Goal: Information Seeking & Learning: Compare options

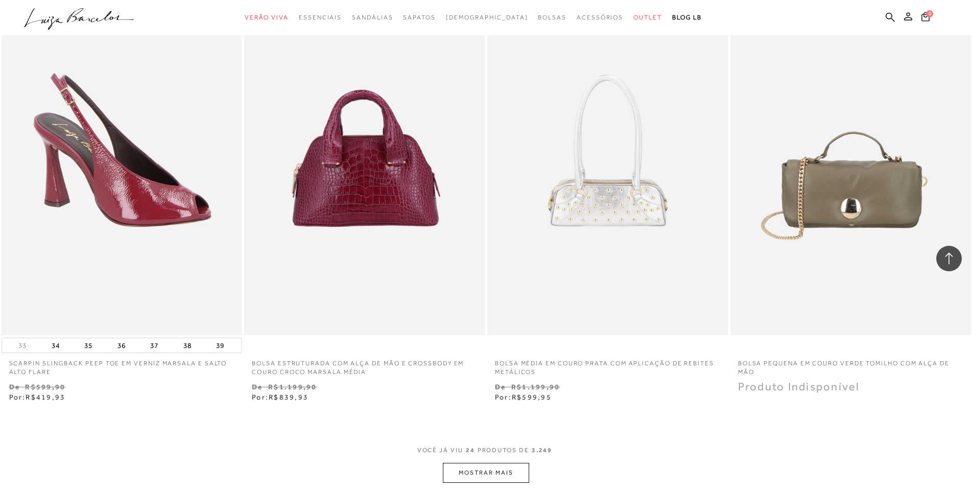
scroll to position [2451, 0]
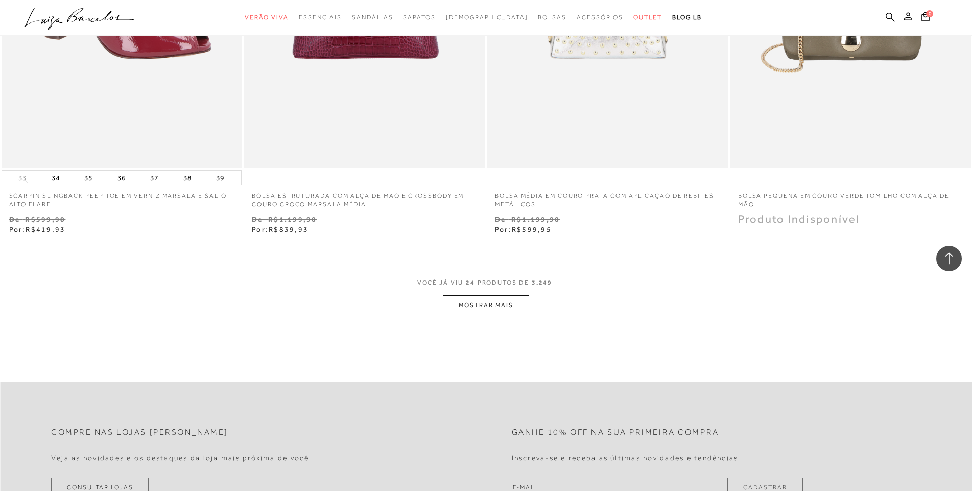
click at [499, 298] on button "MOSTRAR MAIS" at bounding box center [486, 305] width 86 height 20
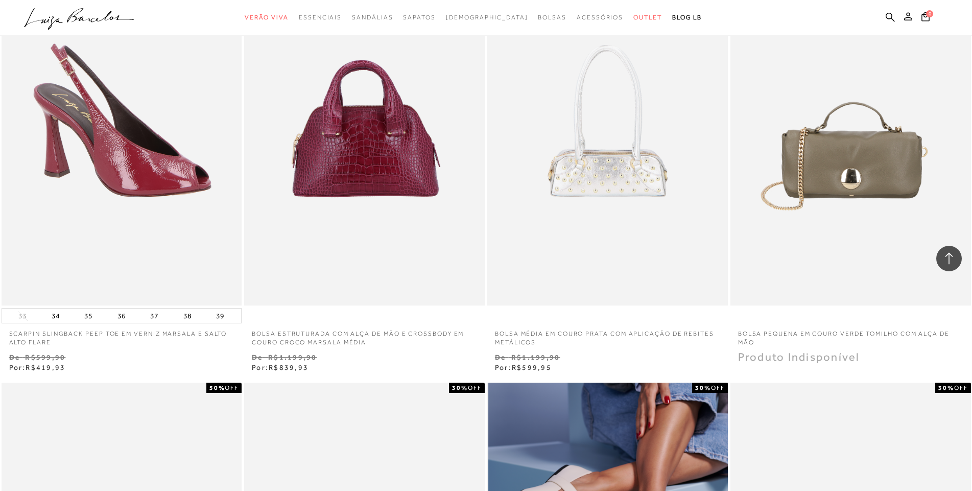
scroll to position [2154, 0]
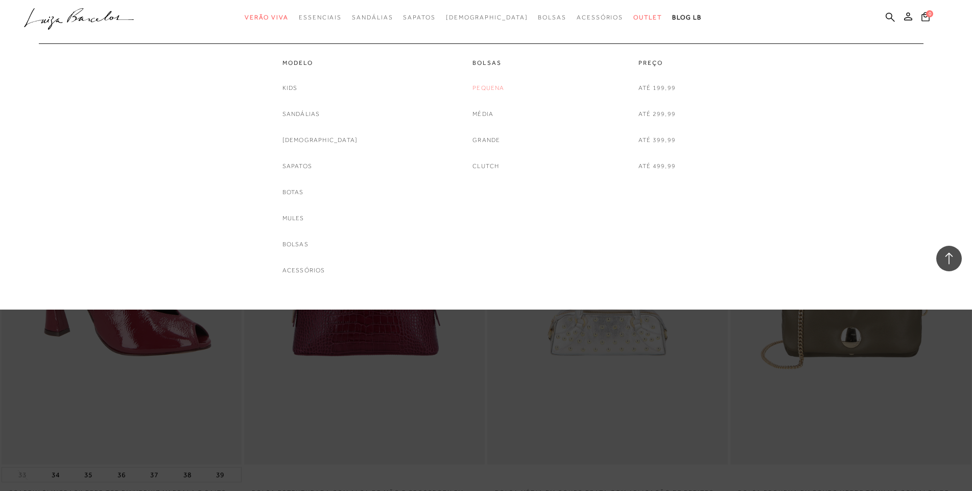
click at [488, 88] on link "Pequena" at bounding box center [488, 88] width 32 height 11
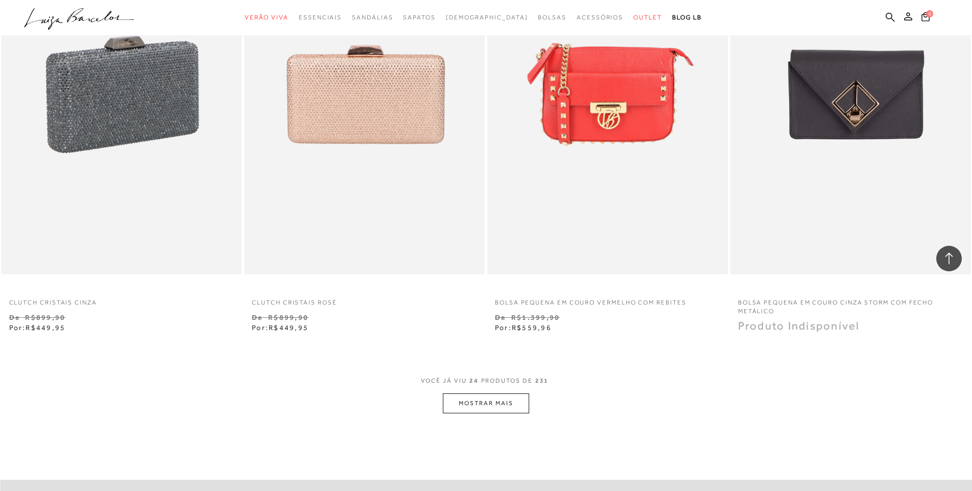
scroll to position [2348, 0]
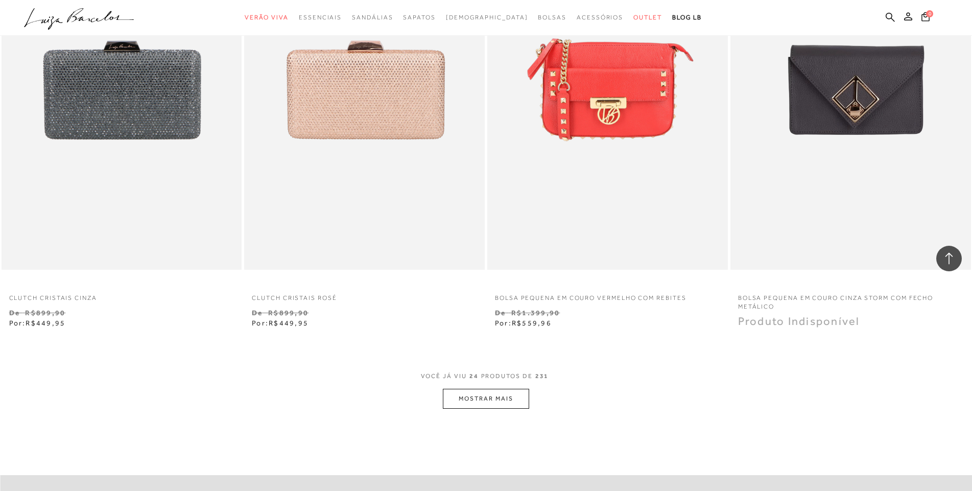
click at [490, 395] on button "MOSTRAR MAIS" at bounding box center [486, 399] width 86 height 20
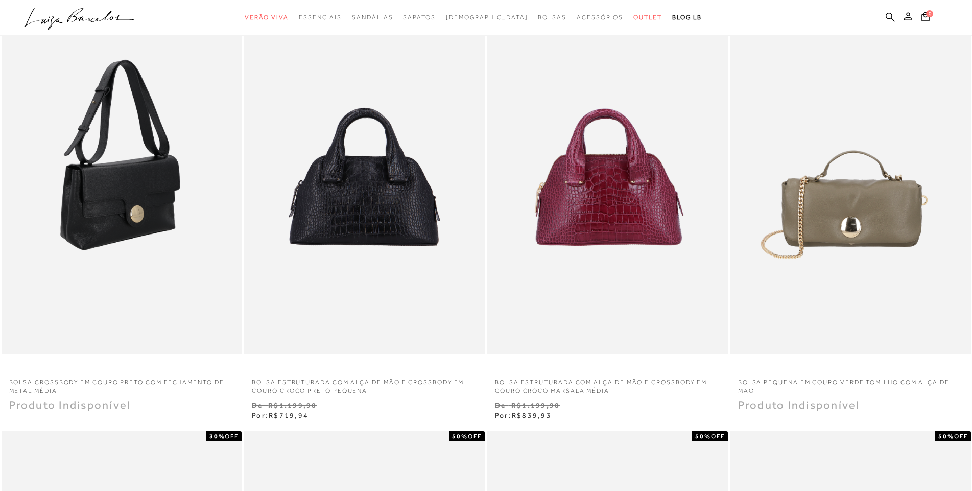
scroll to position [210, 0]
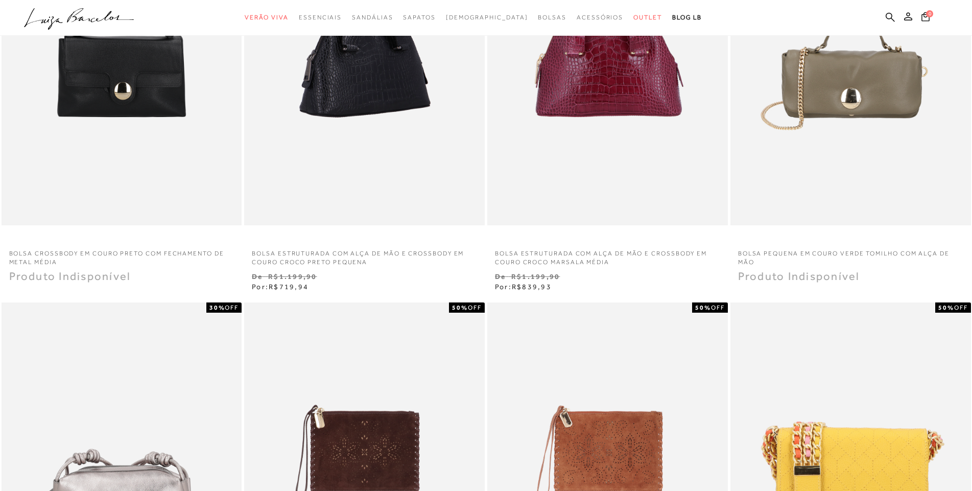
click at [334, 152] on img at bounding box center [364, 45] width 239 height 359
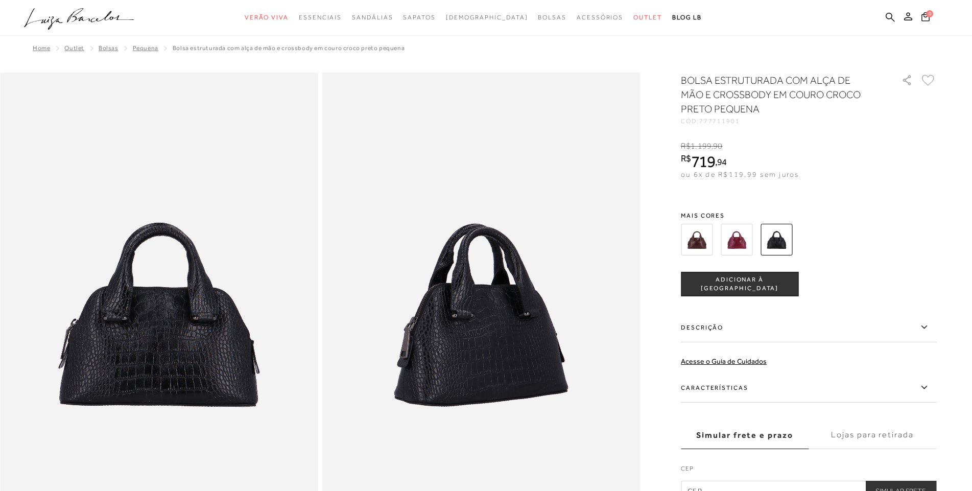
click at [725, 385] on label "Características" at bounding box center [808, 388] width 255 height 30
click at [0, 0] on input "Características" at bounding box center [0, 0] width 0 height 0
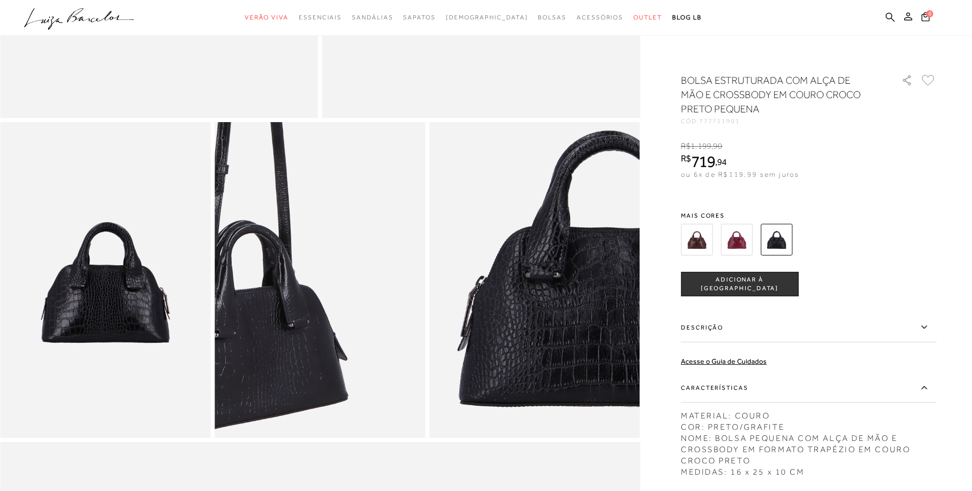
scroll to position [511, 0]
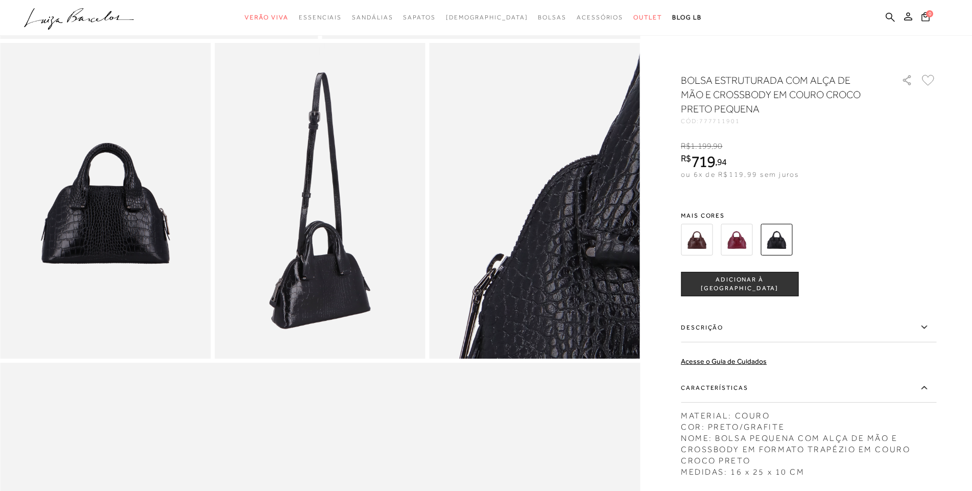
click at [465, 139] on img at bounding box center [604, 262] width 421 height 632
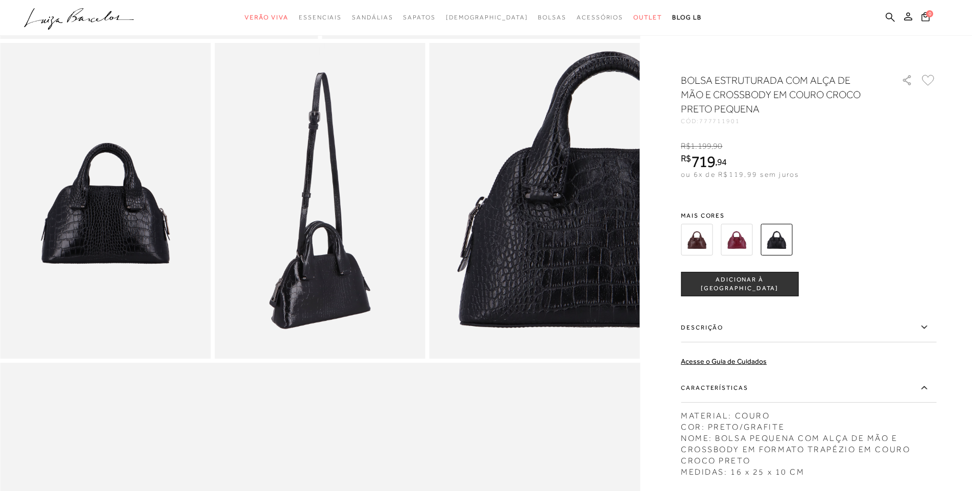
scroll to position [255, 0]
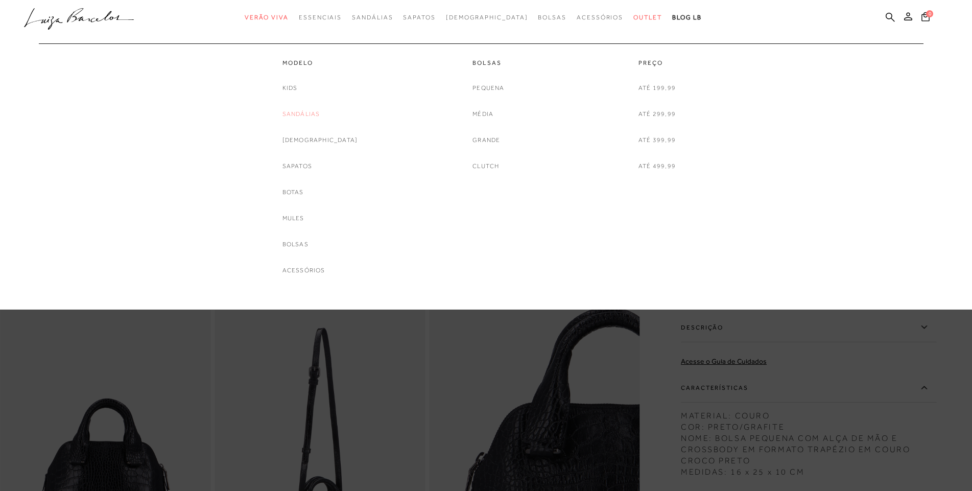
click at [308, 111] on link "Sandálias" at bounding box center [301, 114] width 38 height 11
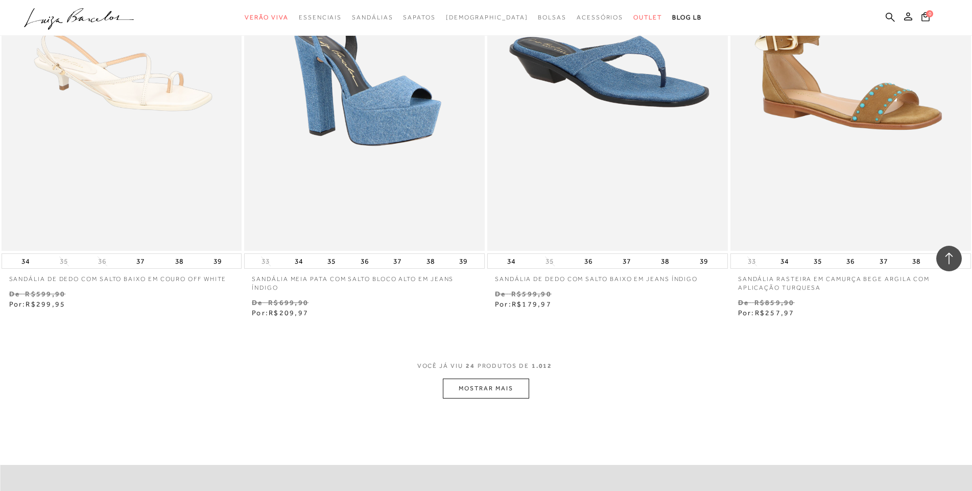
scroll to position [2502, 0]
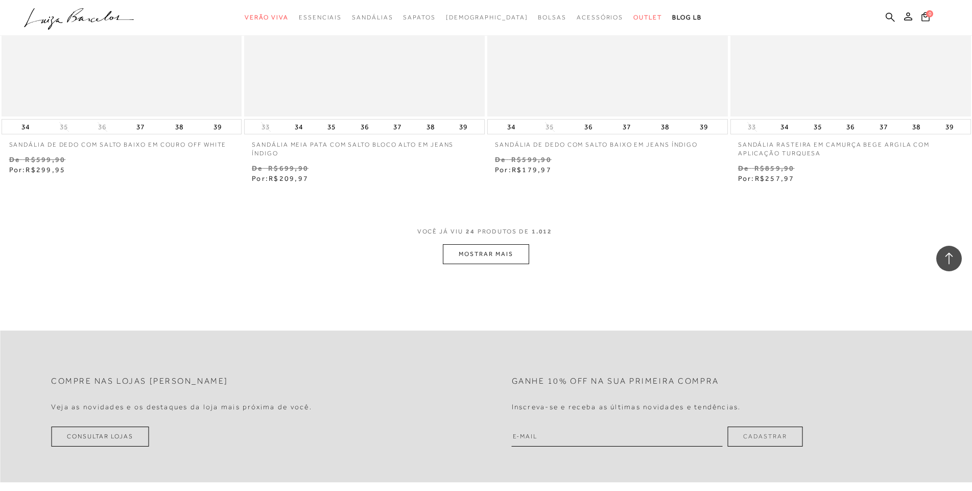
click at [500, 249] on button "MOSTRAR MAIS" at bounding box center [486, 254] width 86 height 20
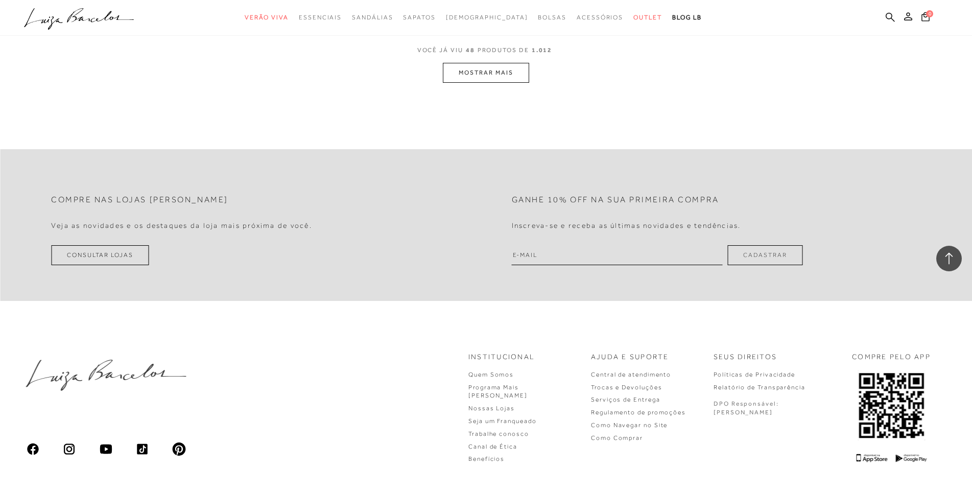
scroll to position [5319, 0]
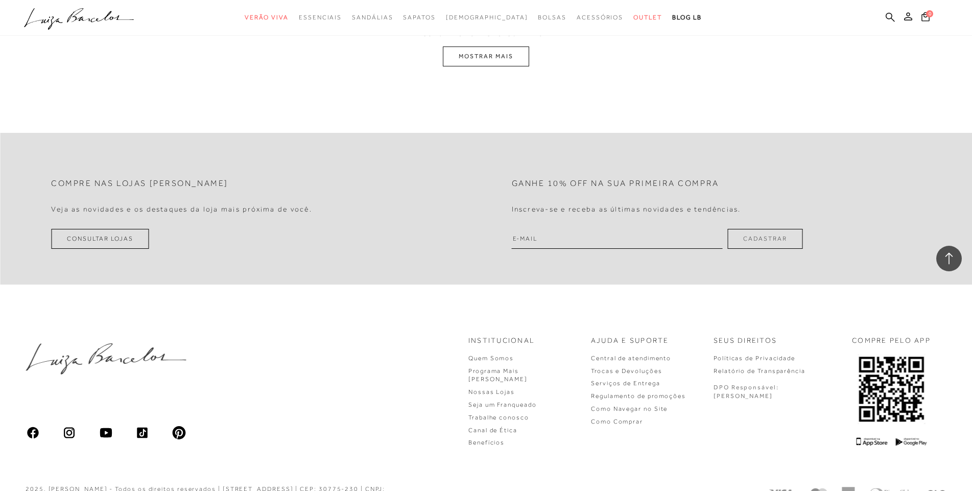
click at [494, 46] on button "MOSTRAR MAIS" at bounding box center [486, 56] width 86 height 20
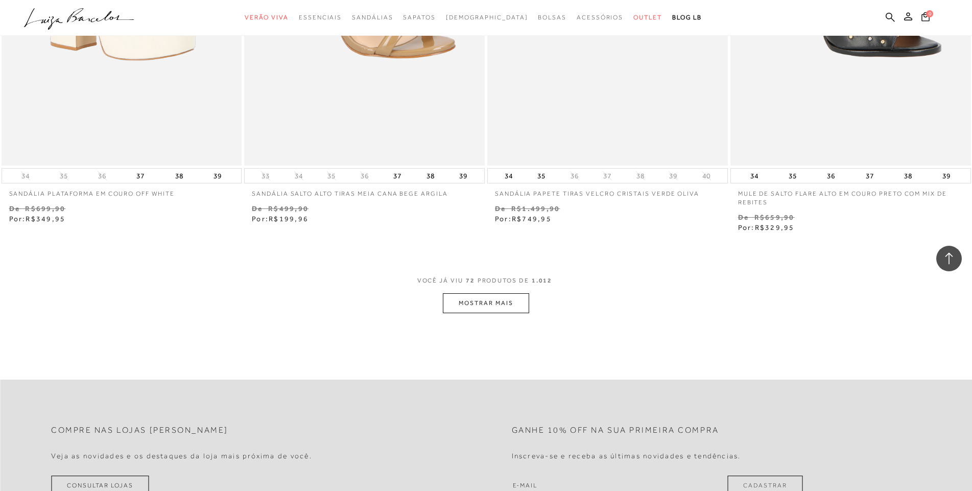
scroll to position [7677, 0]
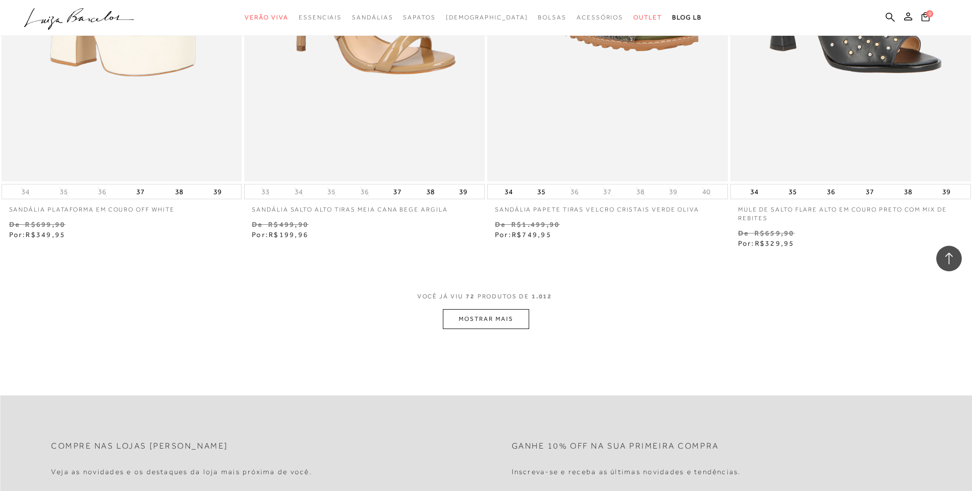
click at [474, 309] on button "MOSTRAR MAIS" at bounding box center [486, 319] width 86 height 20
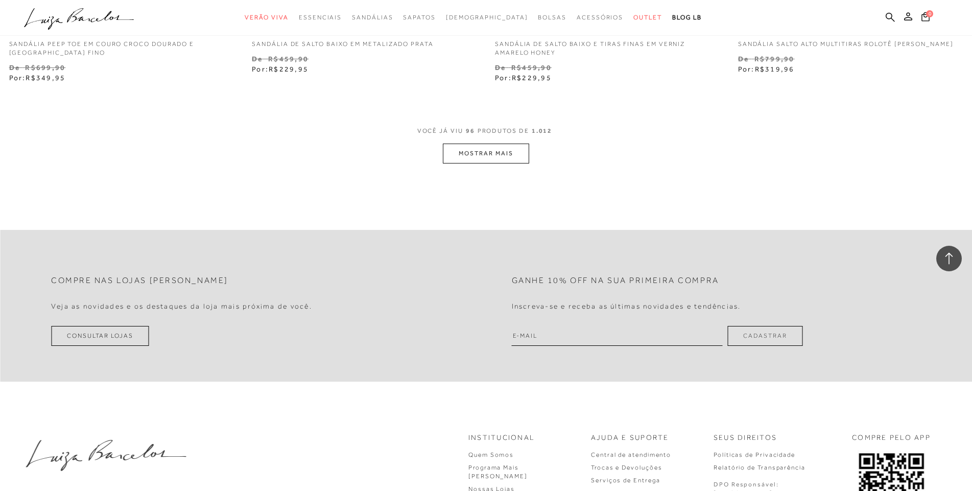
scroll to position [10392, 0]
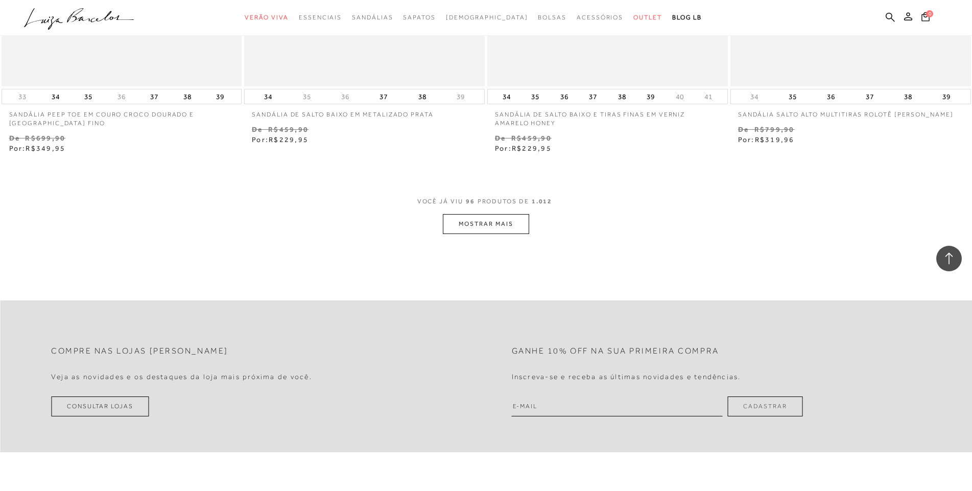
click at [484, 214] on button "MOSTRAR MAIS" at bounding box center [486, 224] width 86 height 20
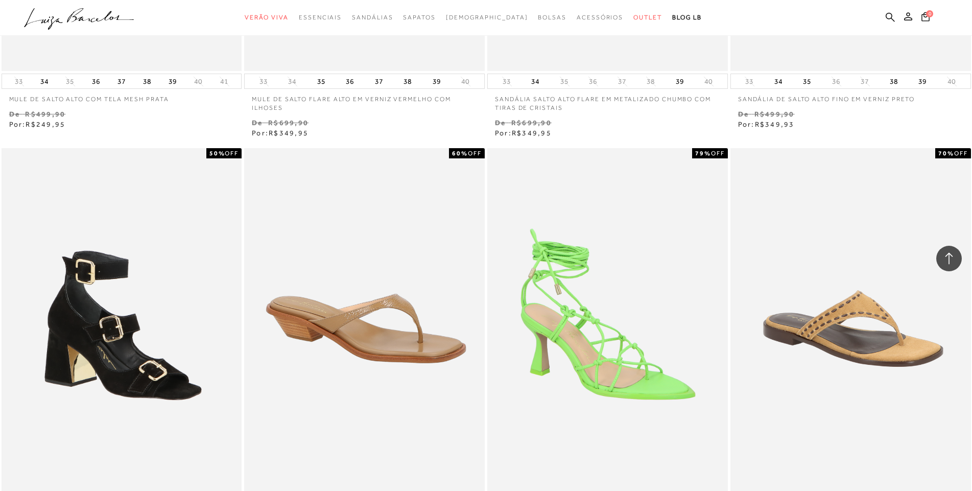
scroll to position [13159, 0]
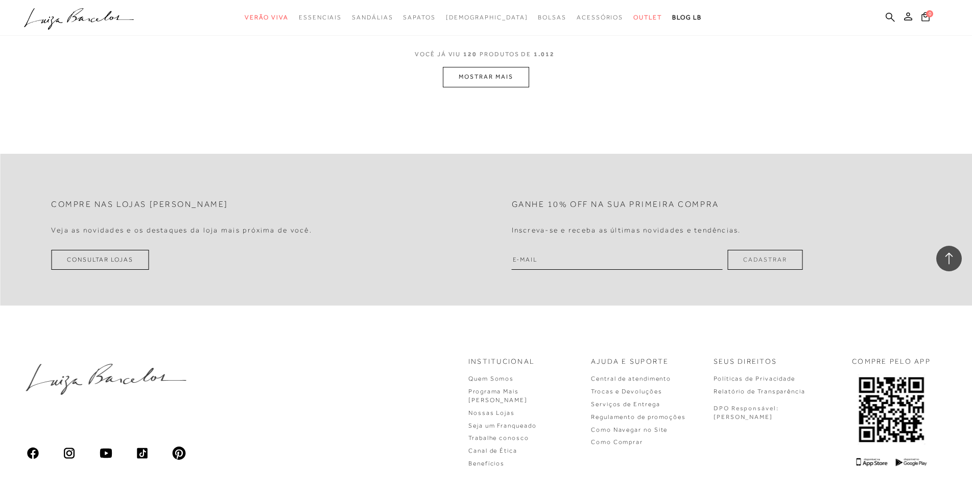
click at [510, 67] on button "MOSTRAR MAIS" at bounding box center [486, 77] width 86 height 20
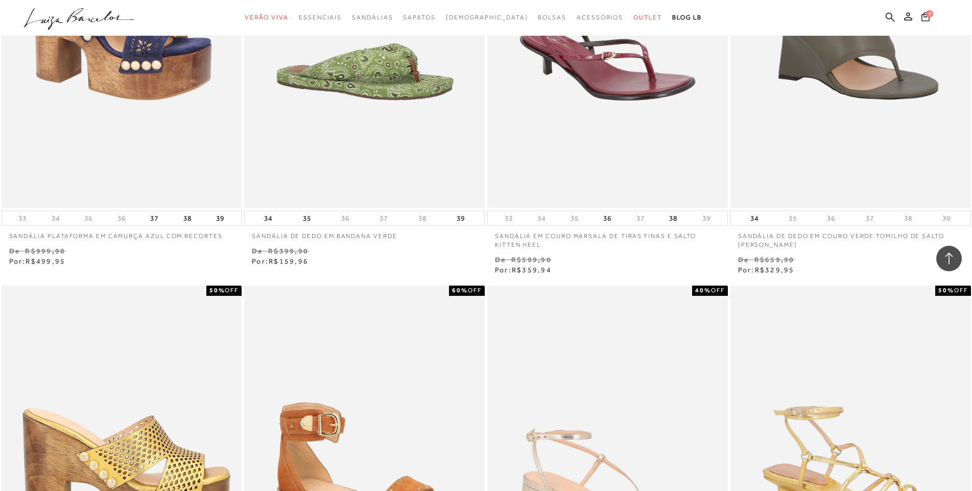
scroll to position [12249, 0]
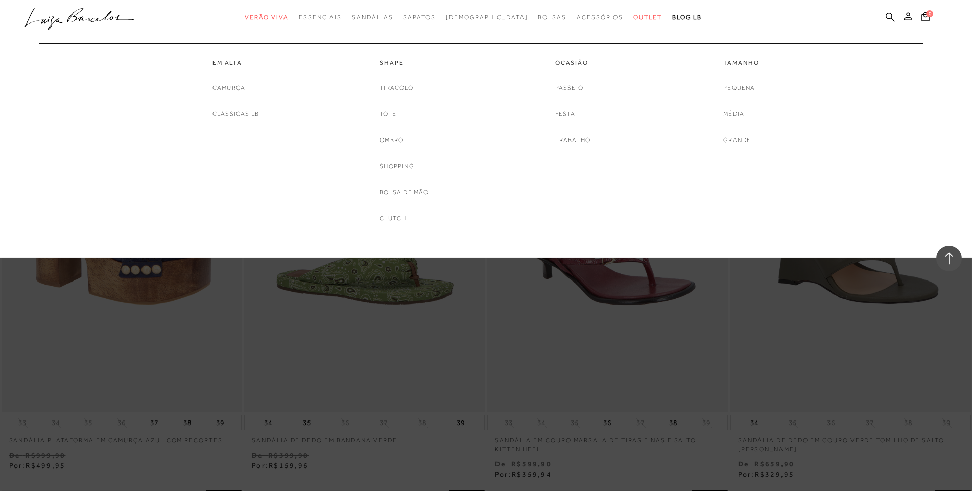
click at [538, 18] on span "Bolsas" at bounding box center [552, 17] width 29 height 7
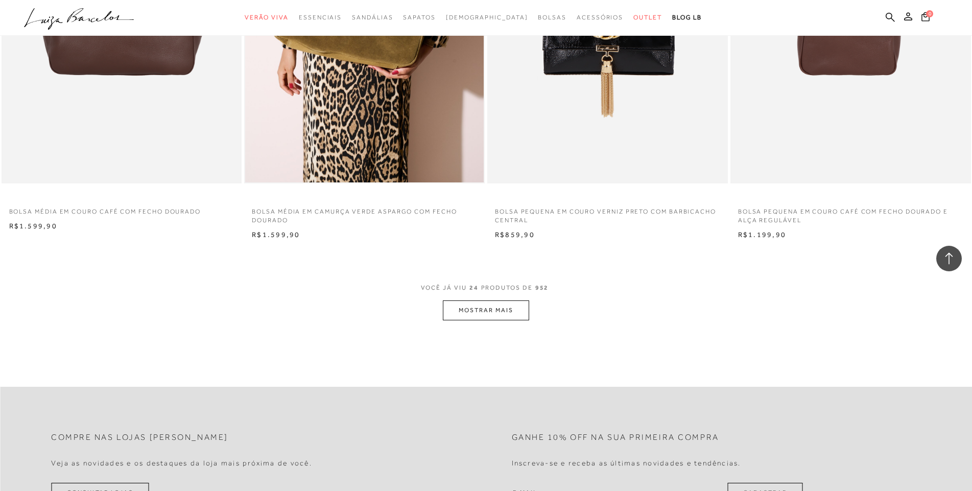
scroll to position [2400, 0]
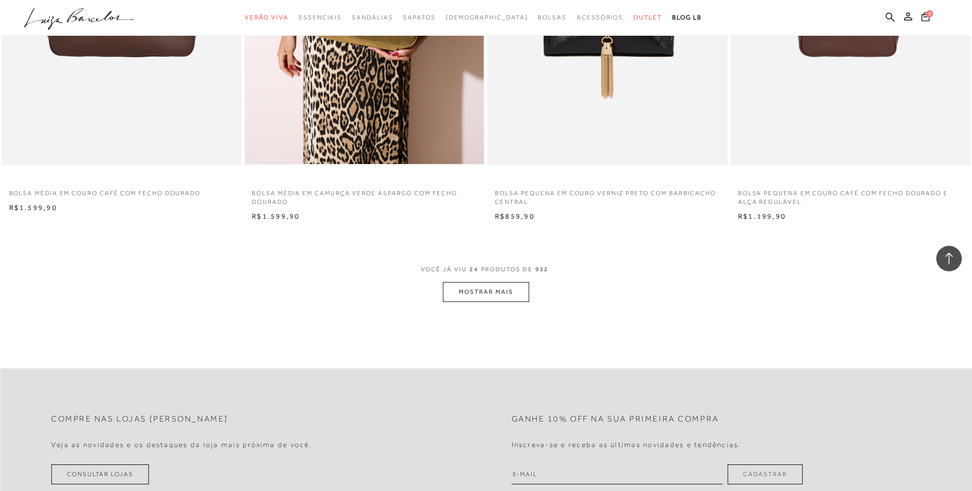
click at [488, 285] on button "MOSTRAR MAIS" at bounding box center [486, 292] width 86 height 20
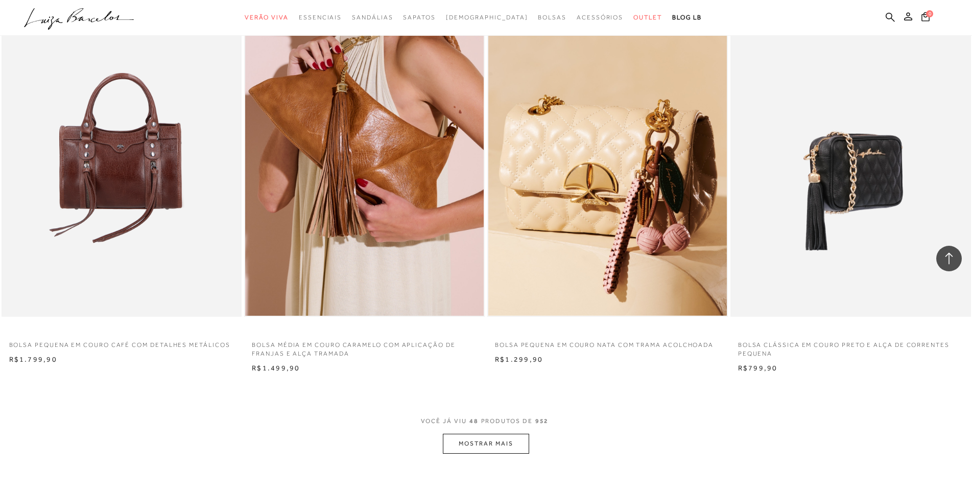
scroll to position [4898, 0]
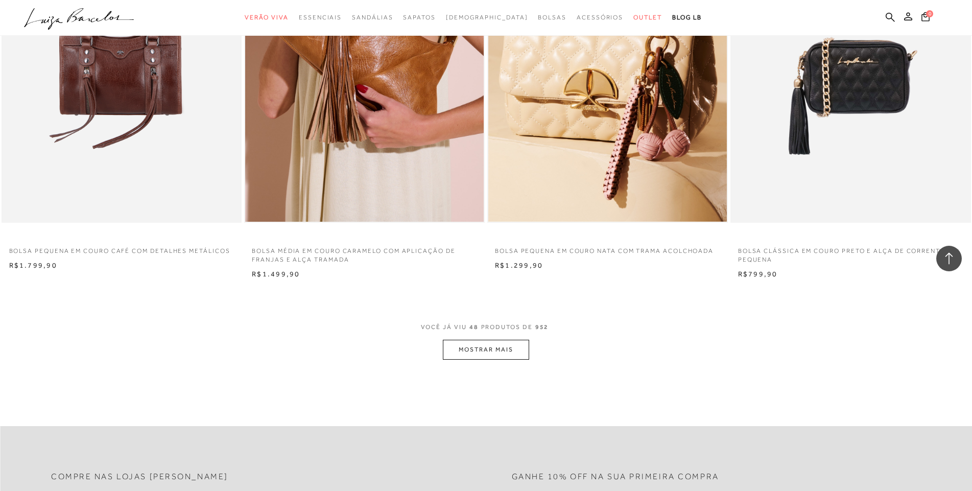
click at [486, 340] on button "MOSTRAR MAIS" at bounding box center [486, 350] width 86 height 20
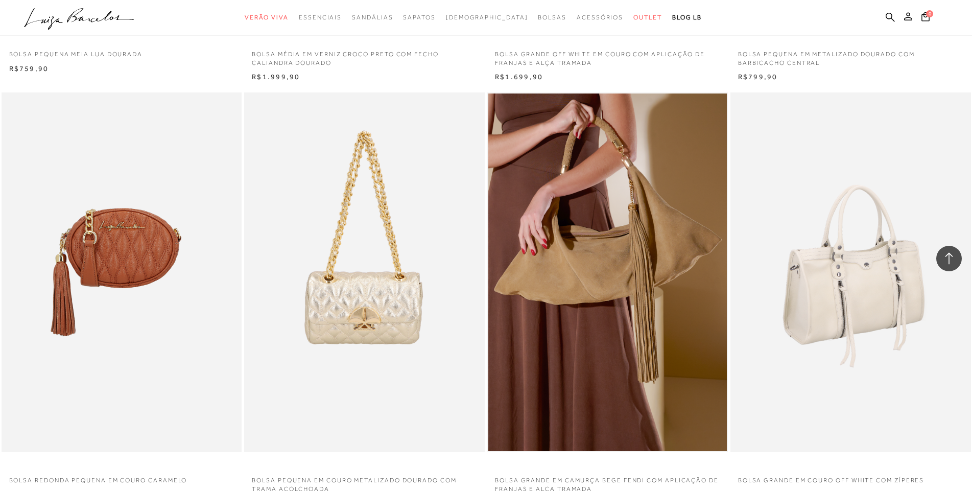
scroll to position [7395, 0]
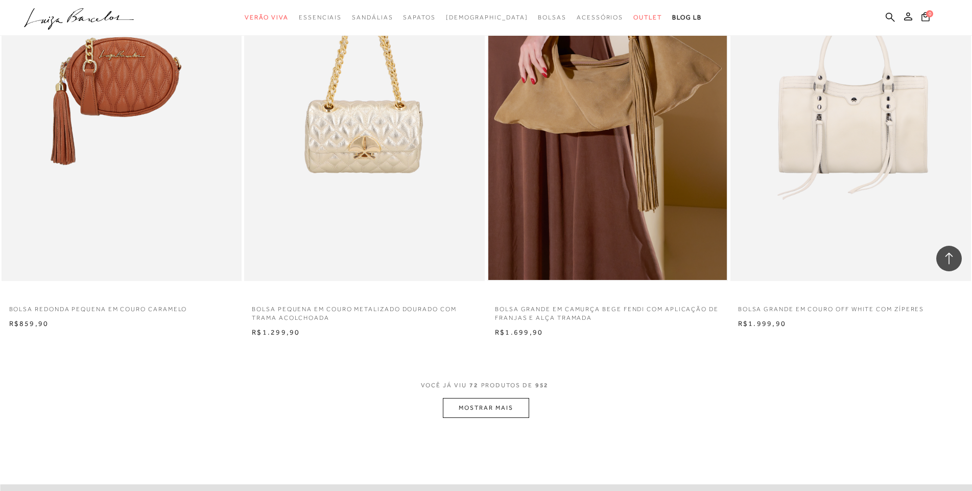
click at [504, 398] on button "MOSTRAR MAIS" at bounding box center [486, 408] width 86 height 20
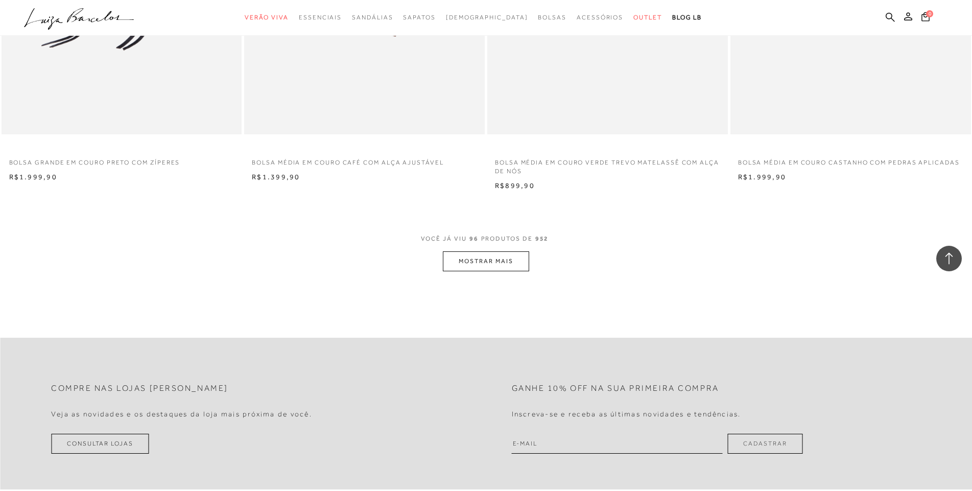
scroll to position [10296, 0]
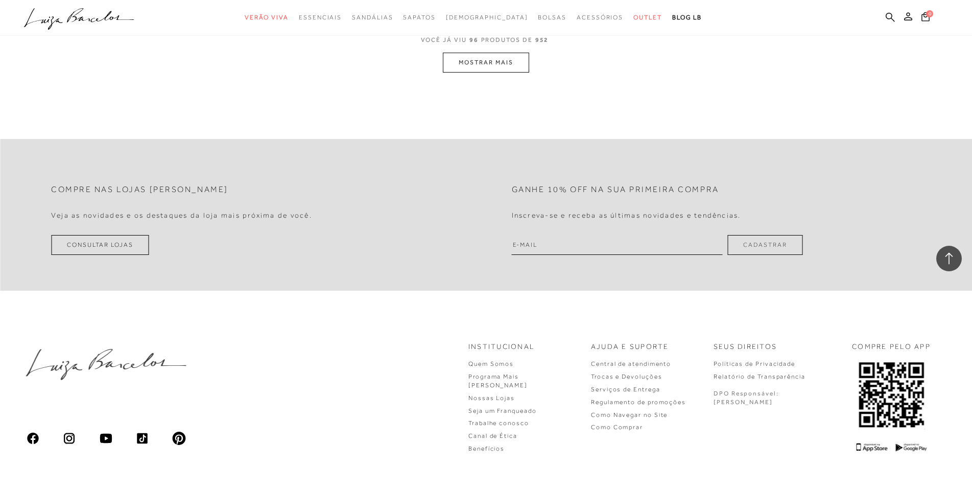
click at [480, 53] on button "MOSTRAR MAIS" at bounding box center [486, 63] width 86 height 20
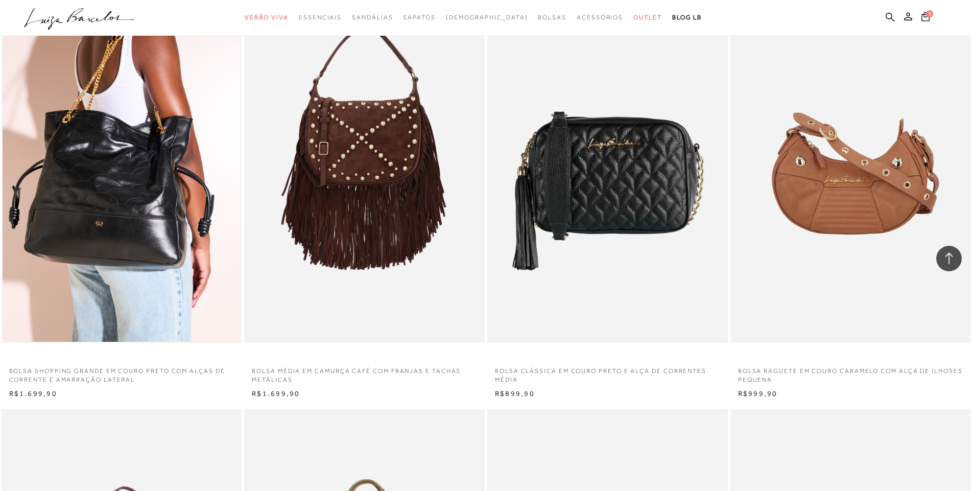
scroll to position [11160, 0]
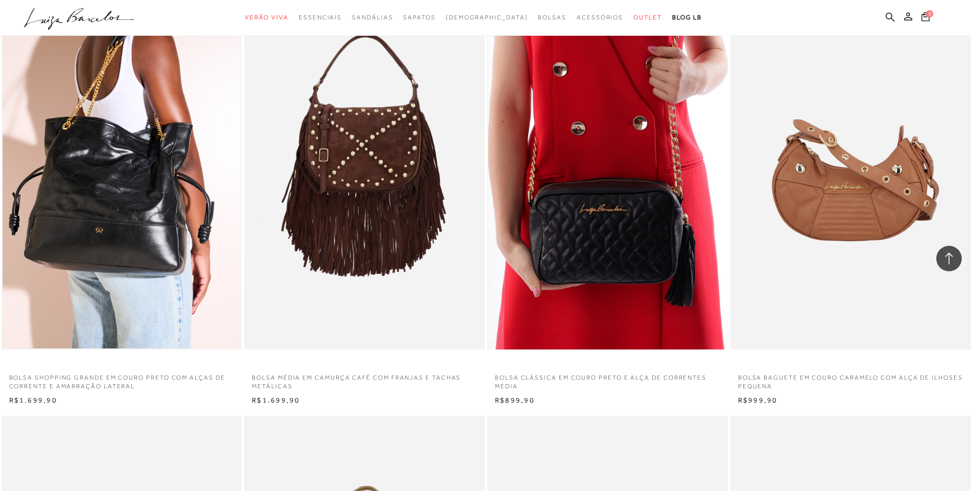
click at [640, 192] on img at bounding box center [607, 169] width 239 height 359
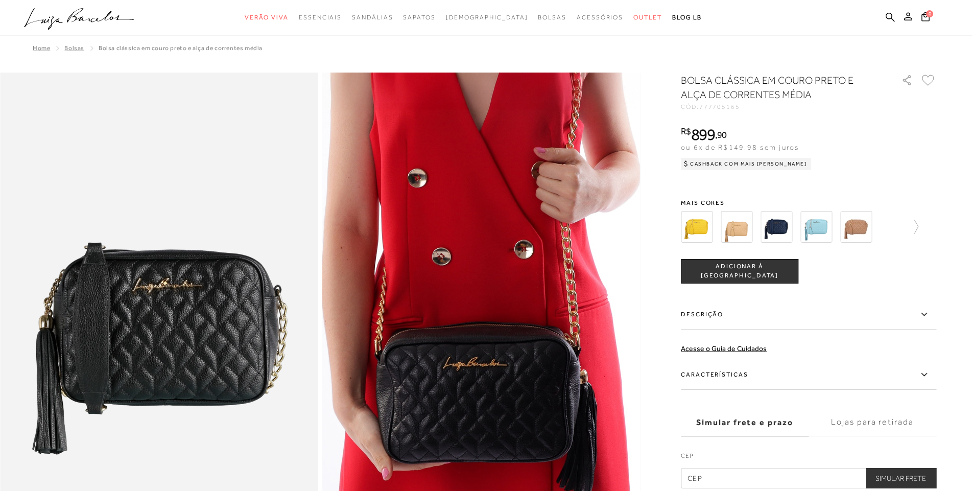
click at [775, 227] on img at bounding box center [776, 227] width 32 height 32
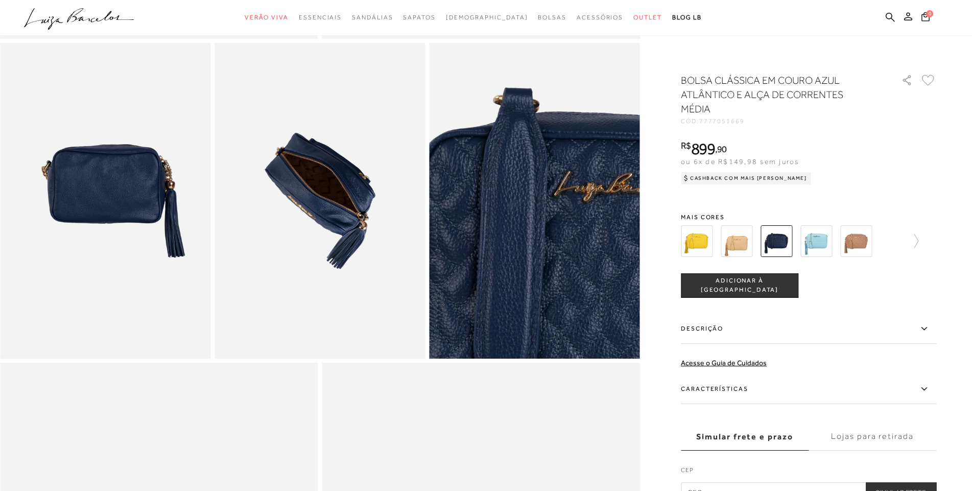
scroll to position [459, 0]
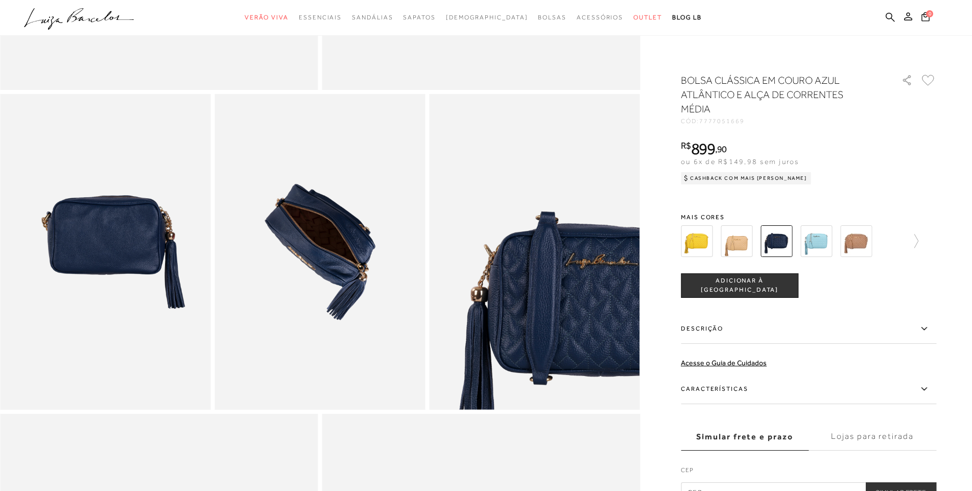
click at [707, 240] on img at bounding box center [697, 241] width 32 height 32
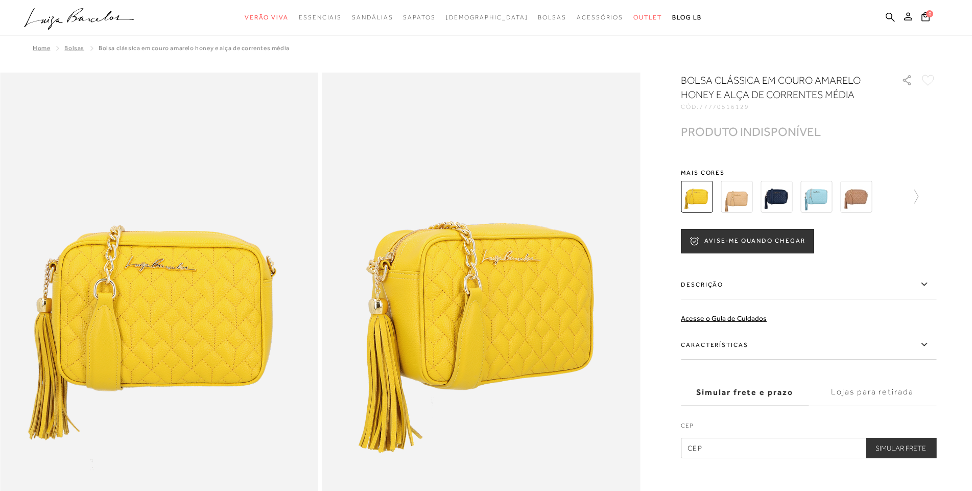
click at [747, 201] on img at bounding box center [736, 197] width 32 height 32
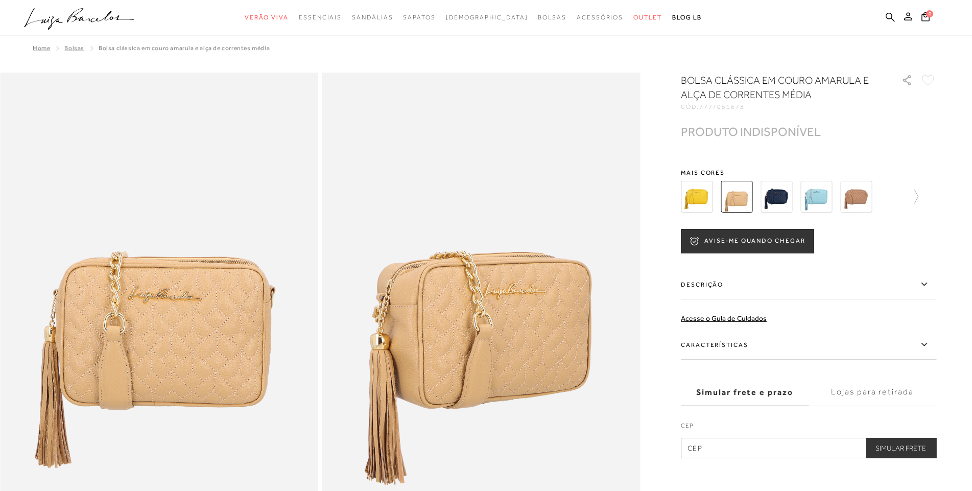
click at [858, 202] on img at bounding box center [856, 197] width 32 height 32
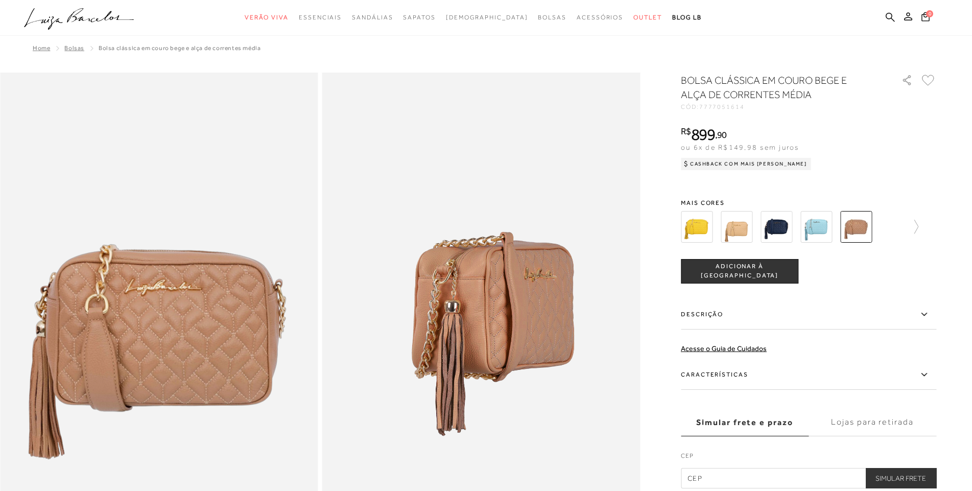
click at [815, 224] on img at bounding box center [816, 227] width 32 height 32
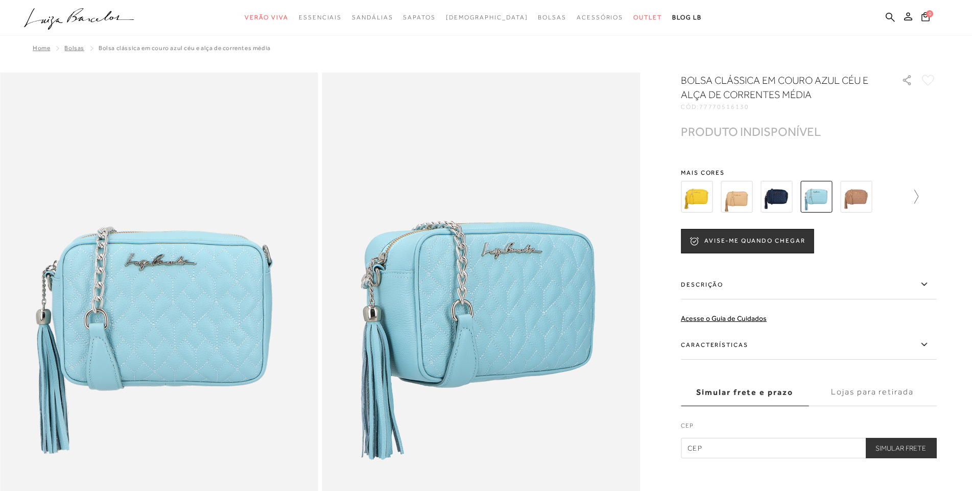
click at [915, 201] on icon at bounding box center [916, 196] width 4 height 14
click at [934, 199] on icon at bounding box center [929, 196] width 14 height 14
click at [801, 199] on img at bounding box center [794, 197] width 32 height 32
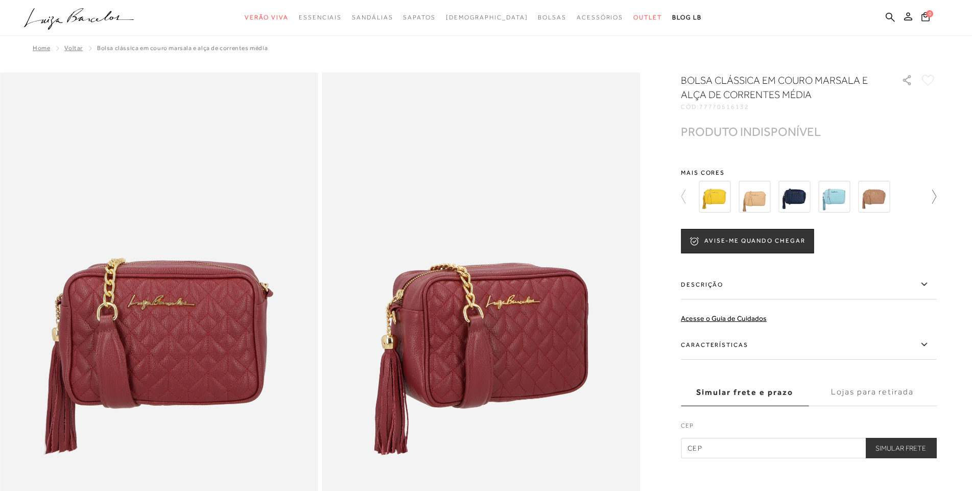
click at [923, 201] on icon at bounding box center [929, 196] width 14 height 14
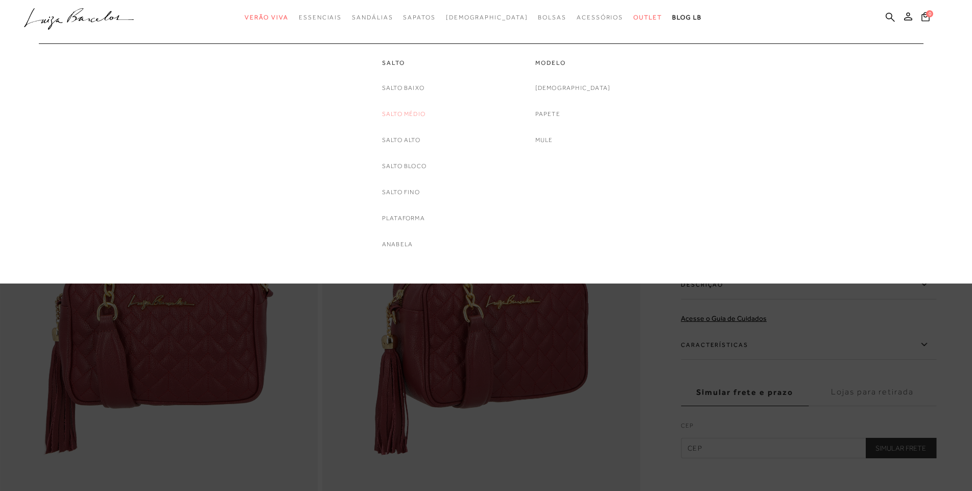
click at [416, 113] on link "Salto Médio" at bounding box center [403, 114] width 43 height 11
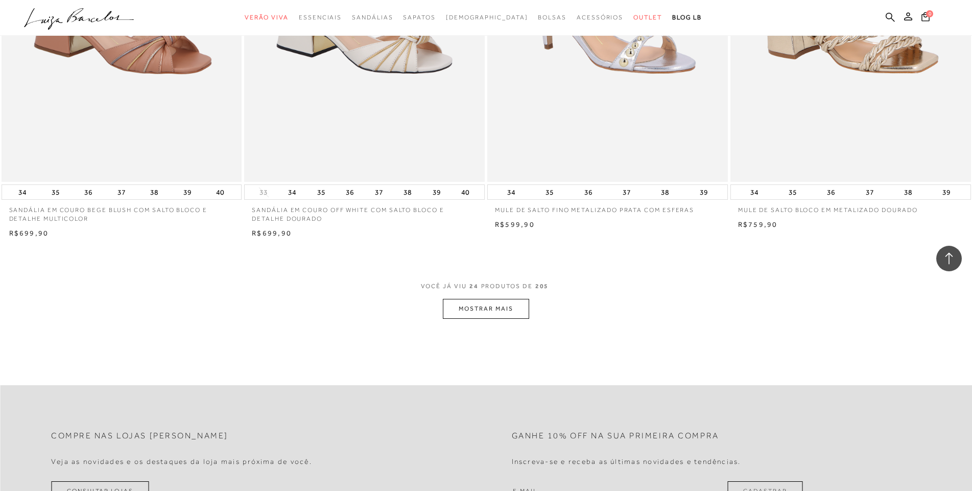
scroll to position [2451, 0]
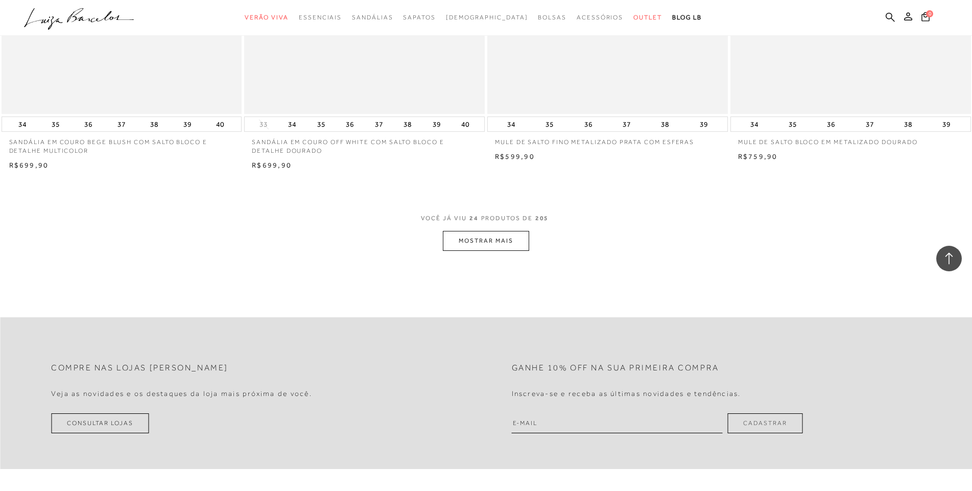
click at [507, 236] on button "MOSTRAR MAIS" at bounding box center [486, 241] width 86 height 20
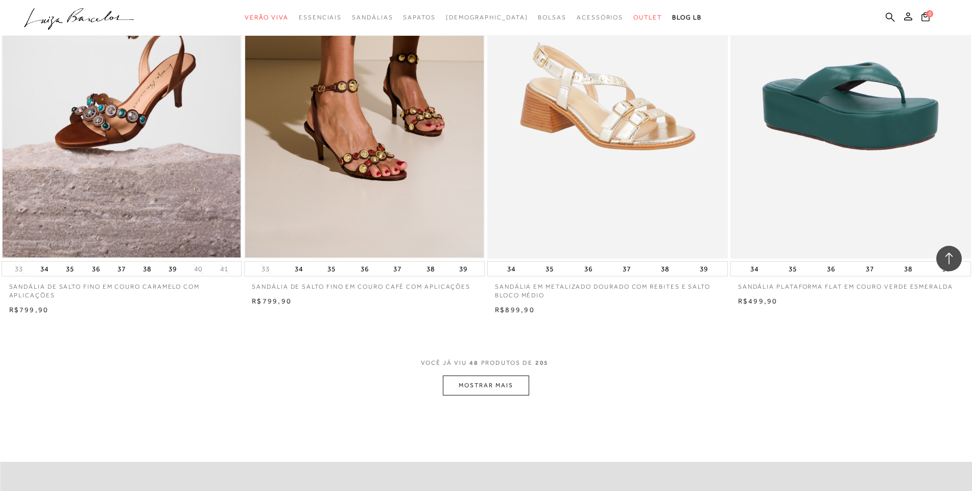
scroll to position [4859, 0]
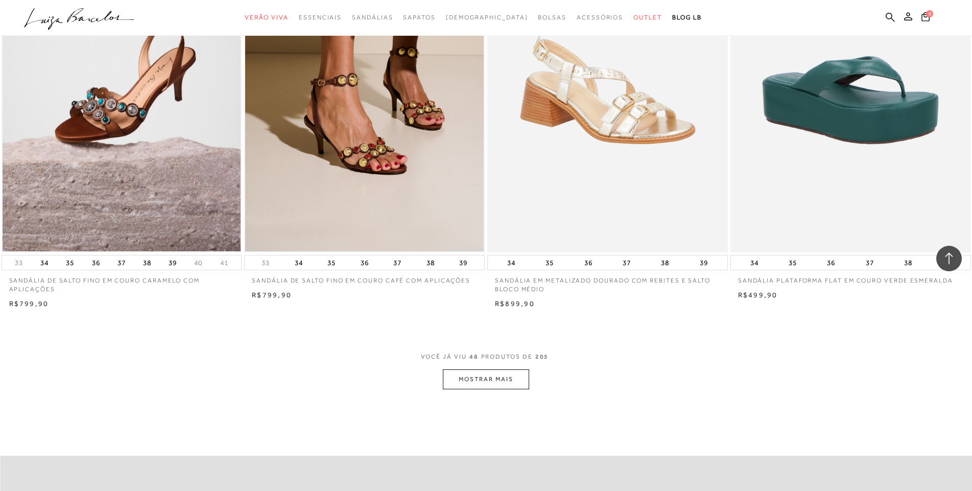
click at [507, 369] on button "MOSTRAR MAIS" at bounding box center [486, 379] width 86 height 20
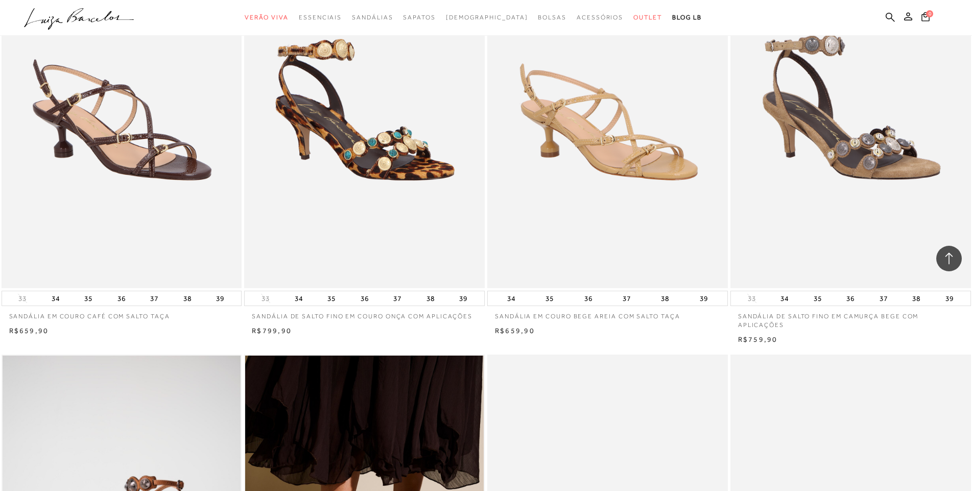
scroll to position [4294, 0]
